Goal: Task Accomplishment & Management: Use online tool/utility

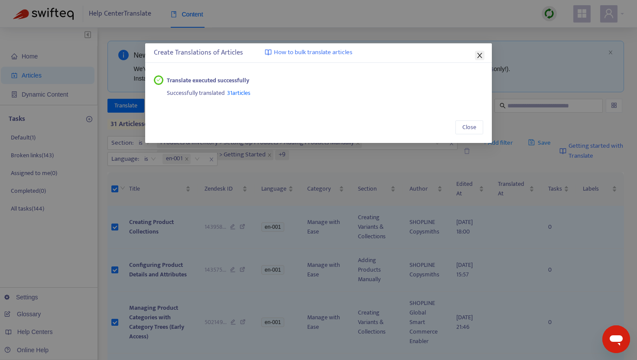
click at [480, 54] on icon "close" at bounding box center [479, 55] width 7 height 7
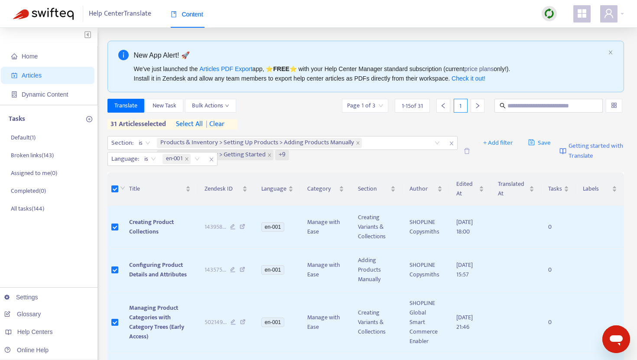
click at [551, 16] on img at bounding box center [549, 13] width 11 height 11
click at [560, 49] on link "Full Sync" at bounding box center [564, 45] width 31 height 10
